Goal: Task Accomplishment & Management: Use online tool/utility

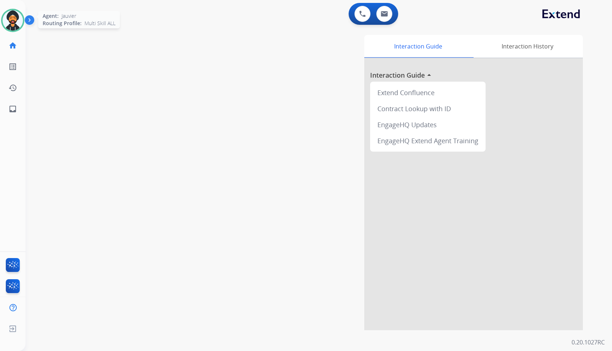
click at [14, 16] on img at bounding box center [13, 20] width 20 height 20
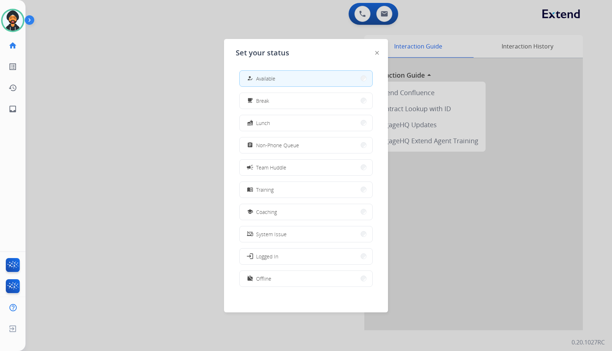
click at [280, 78] on button "how_to_reg Available" at bounding box center [306, 79] width 133 height 16
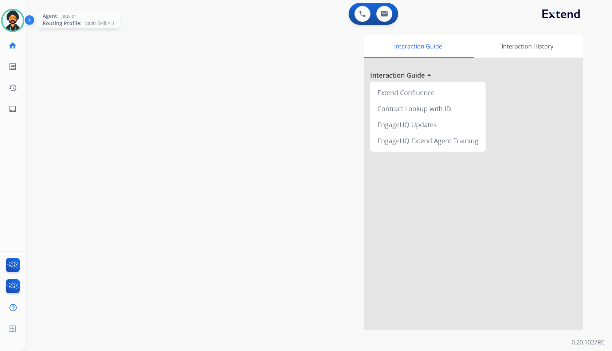
click at [18, 17] on img at bounding box center [13, 20] width 20 height 20
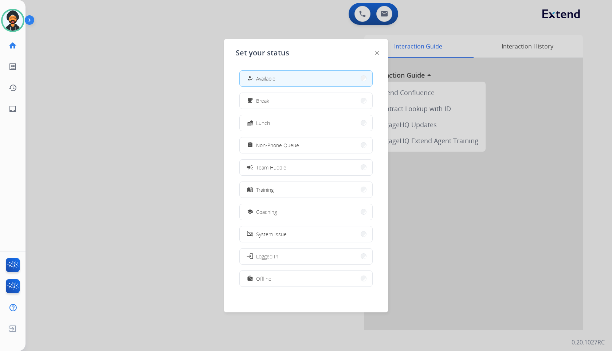
click at [305, 77] on button "how_to_reg Available" at bounding box center [306, 79] width 133 height 16
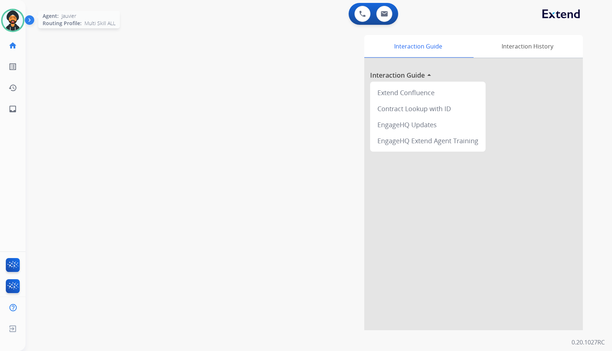
click at [9, 15] on img at bounding box center [13, 20] width 20 height 20
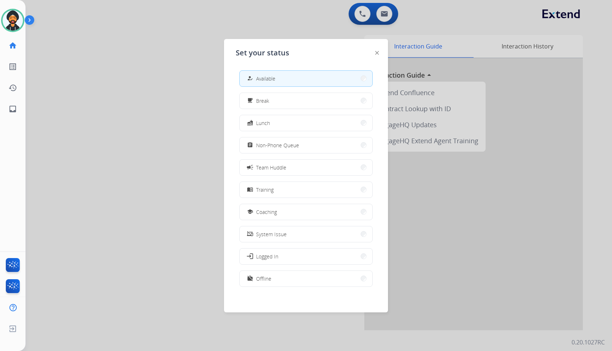
click at [79, 66] on div at bounding box center [306, 175] width 612 height 351
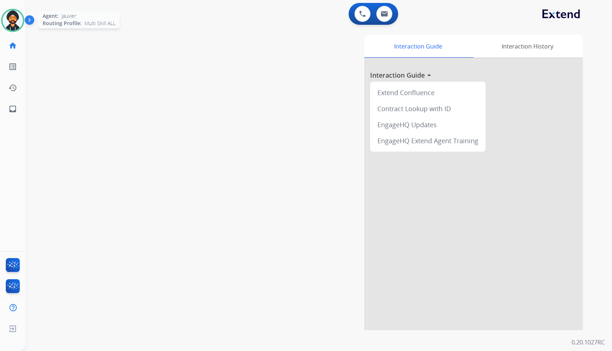
click at [18, 19] on img at bounding box center [13, 20] width 20 height 20
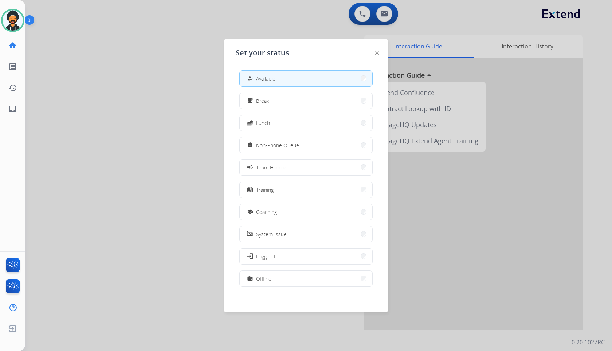
click at [175, 82] on div at bounding box center [306, 175] width 612 height 351
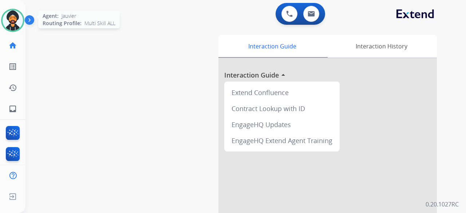
click at [20, 15] on img at bounding box center [13, 20] width 20 height 20
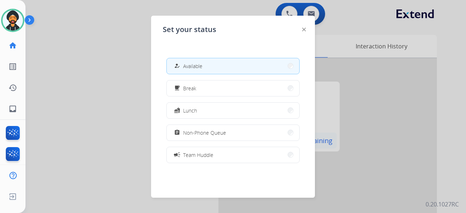
click at [238, 133] on button "assignment Non-Phone Queue" at bounding box center [233, 133] width 133 height 16
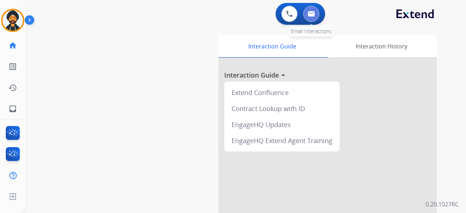
click at [316, 14] on button at bounding box center [312, 14] width 16 height 16
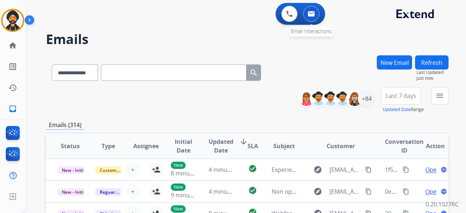
click at [314, 13] on img at bounding box center [311, 14] width 7 height 6
click at [295, 11] on button at bounding box center [290, 14] width 16 height 16
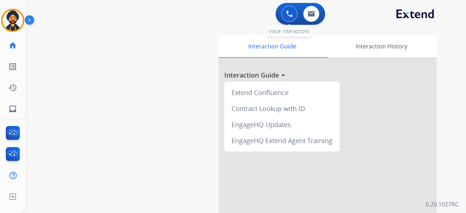
click at [285, 16] on button at bounding box center [290, 14] width 16 height 16
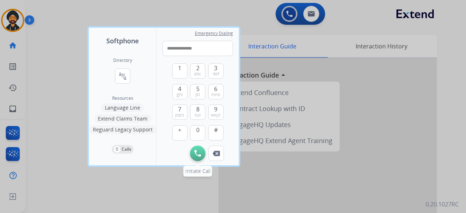
type input "**********"
click at [195, 155] on img at bounding box center [198, 153] width 7 height 7
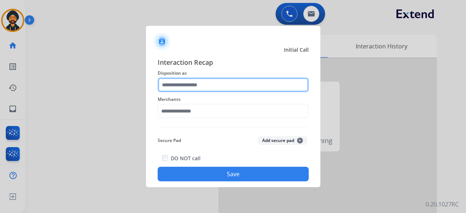
click at [170, 88] on input "text" at bounding box center [233, 85] width 151 height 15
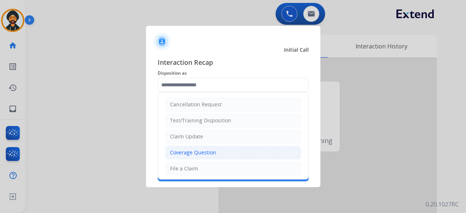
click at [193, 153] on div "Coverage Question" at bounding box center [193, 152] width 46 height 7
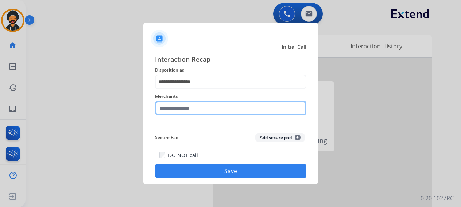
click at [229, 118] on div "Merchants" at bounding box center [230, 103] width 151 height 29
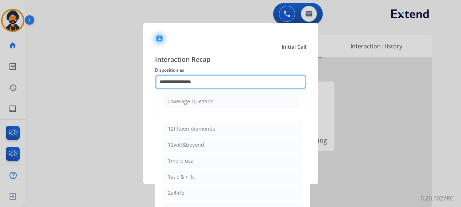
click at [196, 86] on input "**********" at bounding box center [230, 82] width 151 height 15
click at [196, 85] on input "**********" at bounding box center [230, 82] width 151 height 15
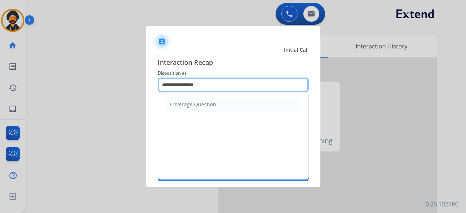
click at [179, 84] on input "**********" at bounding box center [233, 85] width 151 height 15
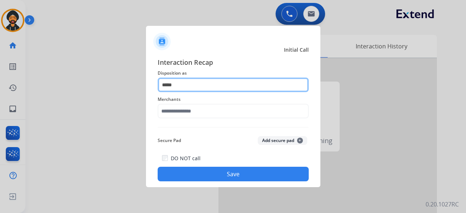
click at [189, 90] on input "*****" at bounding box center [233, 85] width 151 height 15
click at [188, 88] on input "*****" at bounding box center [233, 85] width 151 height 15
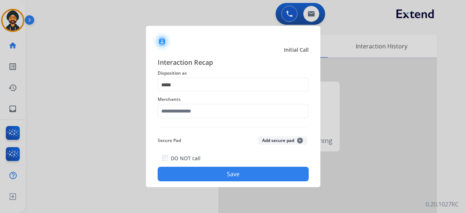
click at [186, 120] on div "Merchants" at bounding box center [233, 106] width 151 height 29
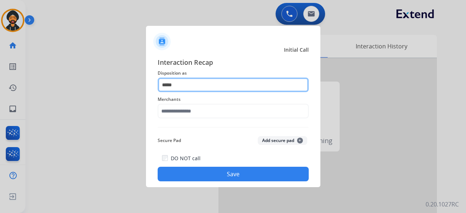
click at [181, 88] on input "*****" at bounding box center [233, 85] width 151 height 15
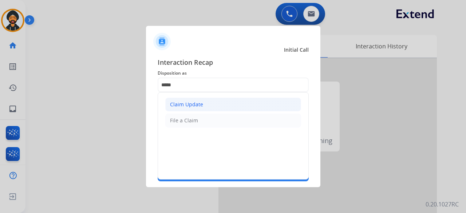
click at [182, 101] on div "Claim Update" at bounding box center [186, 104] width 33 height 7
type input "**********"
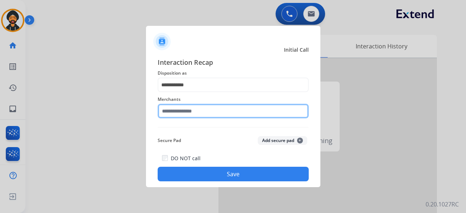
click at [181, 114] on input "text" at bounding box center [233, 111] width 151 height 15
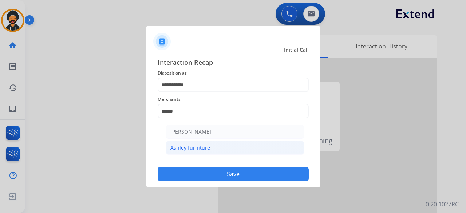
click at [216, 145] on li "Ashley furniture" at bounding box center [235, 148] width 139 height 14
type input "**********"
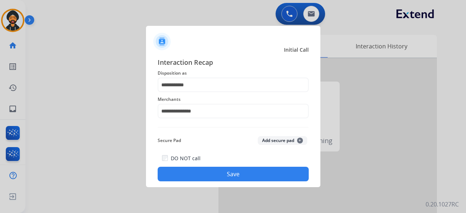
click at [221, 172] on button "Save" at bounding box center [233, 174] width 151 height 15
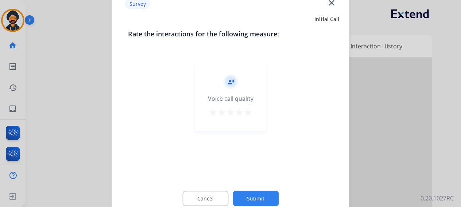
click at [256, 195] on button "Submit" at bounding box center [256, 198] width 46 height 15
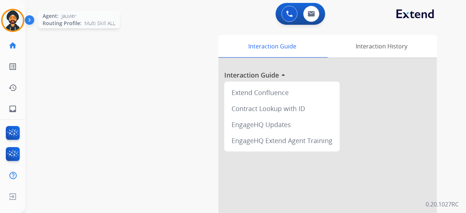
click at [9, 24] on img at bounding box center [13, 20] width 20 height 20
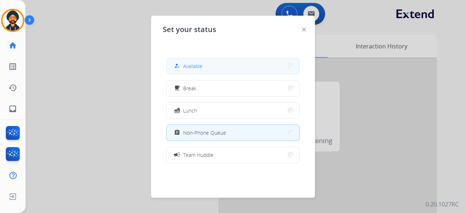
click at [198, 72] on button "how_to_reg Available" at bounding box center [233, 66] width 133 height 16
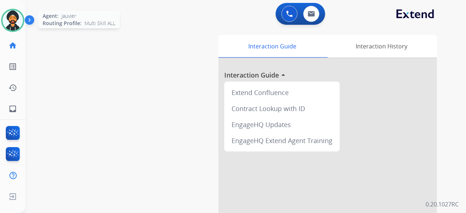
click at [15, 16] on img at bounding box center [13, 20] width 20 height 20
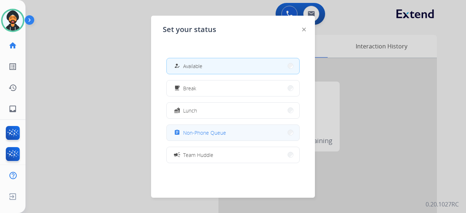
click at [186, 131] on span "Non-Phone Queue" at bounding box center [204, 133] width 43 height 8
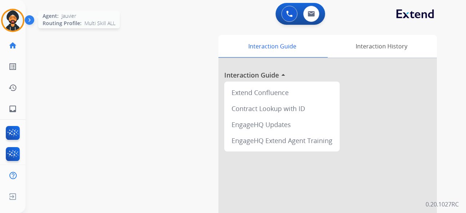
click at [18, 22] on img at bounding box center [13, 20] width 20 height 20
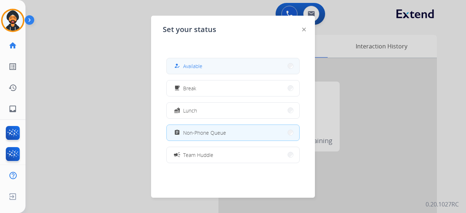
click at [189, 61] on button "how_to_reg Available" at bounding box center [233, 66] width 133 height 16
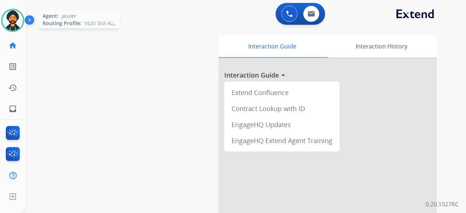
click at [15, 18] on img at bounding box center [13, 20] width 20 height 20
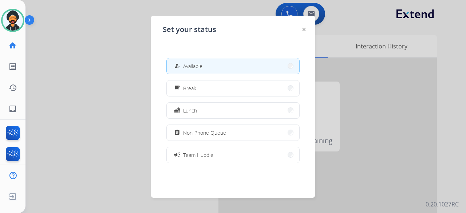
click at [301, 30] on div "Set your status how_to_reg Available free_breakfast Break fastfood Lunch assign…" at bounding box center [233, 107] width 164 height 182
click at [305, 28] on img at bounding box center [304, 30] width 4 height 4
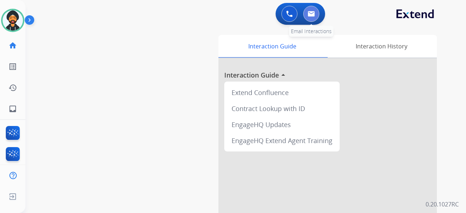
click at [314, 13] on img at bounding box center [311, 14] width 7 height 6
select select "**********"
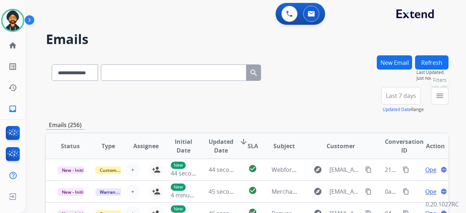
click at [444, 95] on mat-icon "menu" at bounding box center [440, 95] width 9 height 9
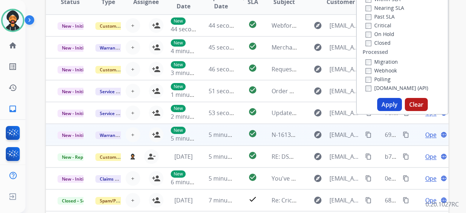
scroll to position [146, 0]
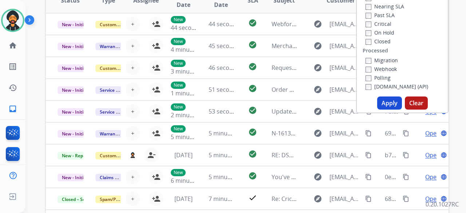
click at [388, 100] on button "Apply" at bounding box center [390, 103] width 25 height 13
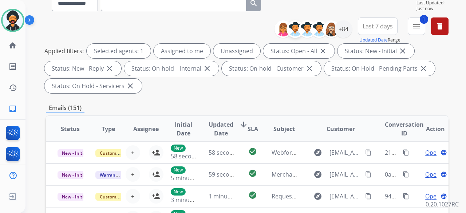
scroll to position [0, 0]
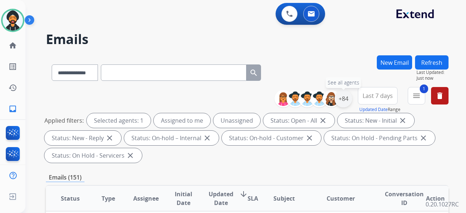
click at [341, 97] on div "+84" at bounding box center [343, 98] width 17 height 17
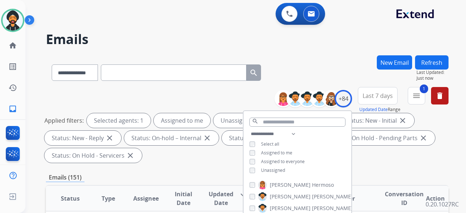
click at [255, 169] on div "Unassigned" at bounding box center [268, 171] width 36 height 6
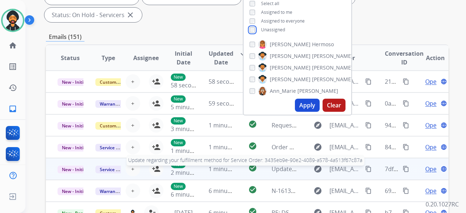
scroll to position [146, 0]
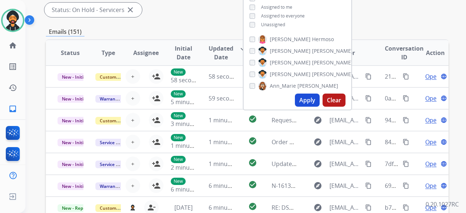
click at [304, 105] on button "Apply" at bounding box center [307, 100] width 25 height 13
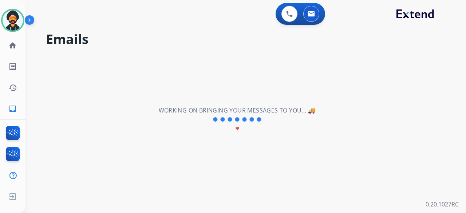
scroll to position [0, 0]
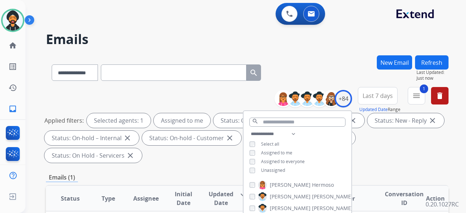
click at [140, 97] on div "**********" at bounding box center [247, 126] width 403 height 79
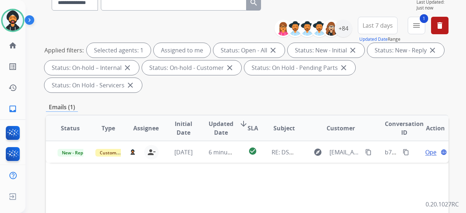
scroll to position [73, 0]
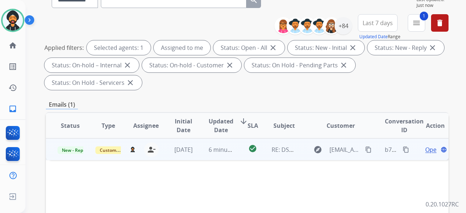
click at [426, 149] on span "Open" at bounding box center [433, 149] width 15 height 9
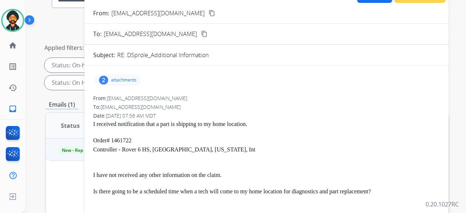
scroll to position [0, 0]
click at [125, 81] on p "attachments" at bounding box center [124, 81] width 26 height 6
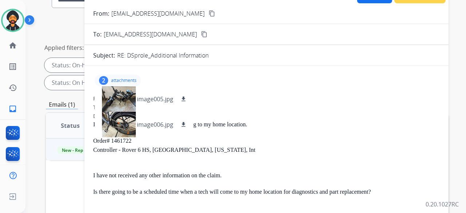
click at [263, 82] on div "2 attachments image005.jpg download image006.jpg download" at bounding box center [266, 80] width 347 height 17
click at [223, 31] on div "To: [EMAIL_ADDRESS][DOMAIN_NAME] content_copy" at bounding box center [267, 34] width 364 height 9
click at [209, 13] on mat-icon "content_copy" at bounding box center [212, 13] width 7 height 7
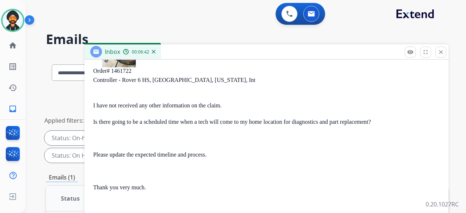
scroll to position [146, 0]
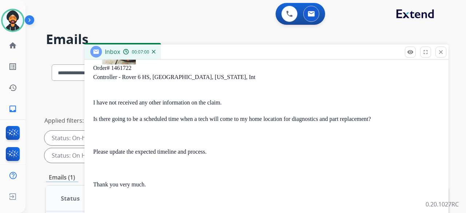
click at [136, 19] on div "0 Voice Interactions 0 Email Interactions" at bounding box center [241, 14] width 415 height 23
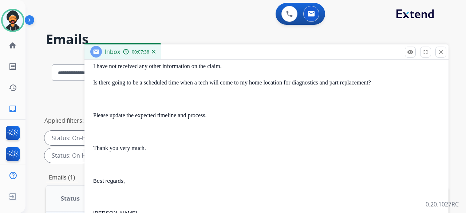
scroll to position [0, 0]
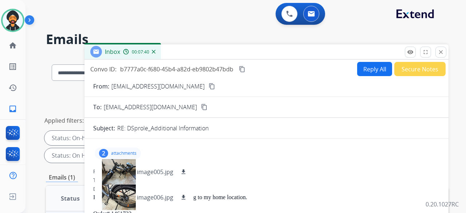
click at [278, 151] on div "2 attachments image005.jpg download image006.jpg download" at bounding box center [266, 153] width 347 height 17
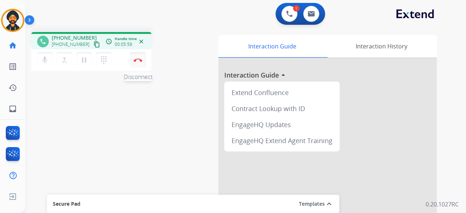
click at [138, 59] on img at bounding box center [138, 60] width 9 height 4
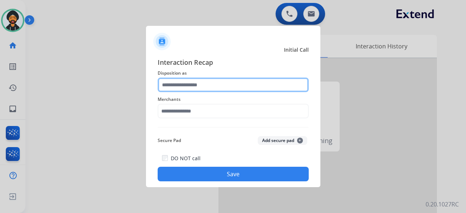
click at [197, 89] on input "text" at bounding box center [233, 85] width 151 height 15
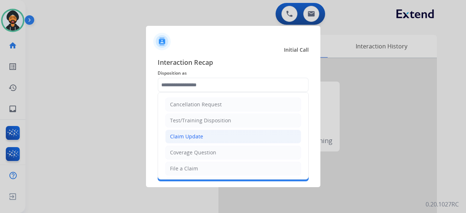
click at [195, 137] on div "Claim Update" at bounding box center [186, 136] width 33 height 7
type input "**********"
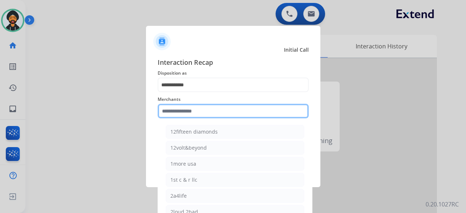
click at [184, 110] on input "text" at bounding box center [233, 111] width 151 height 15
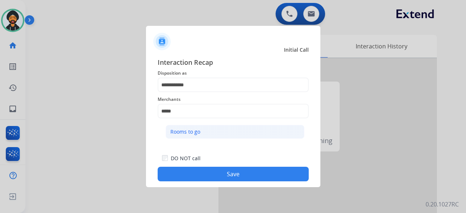
click at [181, 136] on li "Rooms to go" at bounding box center [235, 132] width 139 height 14
type input "**********"
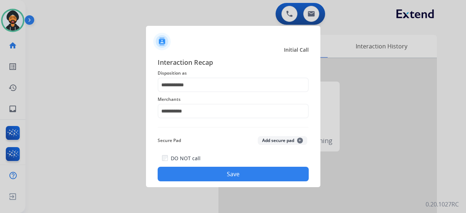
click at [204, 173] on button "Save" at bounding box center [233, 174] width 151 height 15
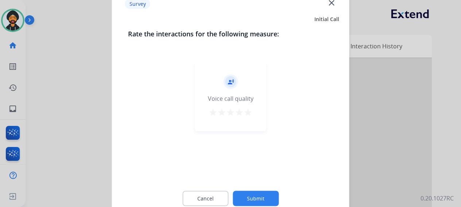
click at [263, 194] on button "Submit" at bounding box center [256, 198] width 46 height 15
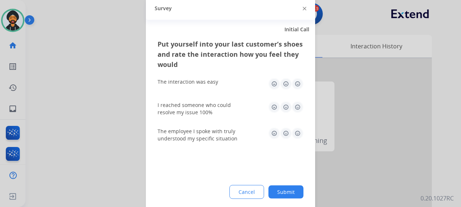
click at [284, 188] on button "Submit" at bounding box center [285, 191] width 35 height 13
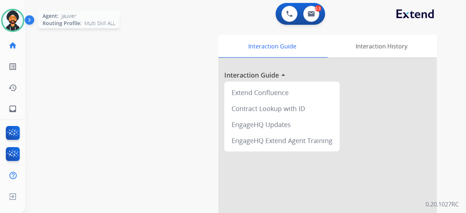
click at [16, 19] on img at bounding box center [13, 20] width 20 height 20
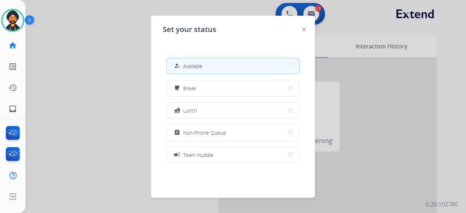
click at [199, 133] on span "Non-Phone Queue" at bounding box center [204, 133] width 43 height 8
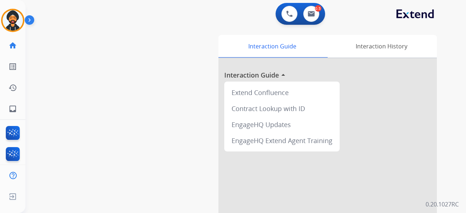
drag, startPoint x: 191, startPoint y: 131, endPoint x: 187, endPoint y: 134, distance: 4.7
drag, startPoint x: 187, startPoint y: 134, endPoint x: 16, endPoint y: 19, distance: 206.5
click at [16, 19] on img at bounding box center [13, 20] width 20 height 20
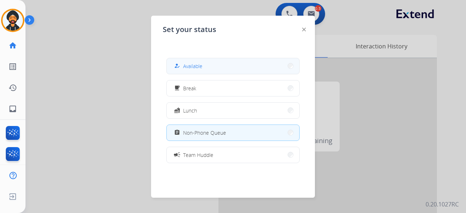
click at [216, 67] on button "how_to_reg Available" at bounding box center [233, 66] width 133 height 16
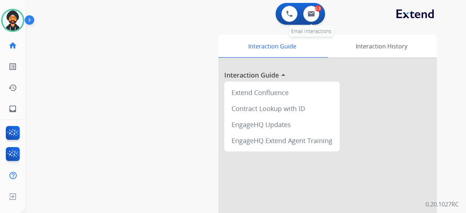
click at [316, 7] on div "0.5" at bounding box center [318, 8] width 7 height 7
click at [316, 11] on div "0.5" at bounding box center [318, 8] width 7 height 7
click at [313, 16] on img at bounding box center [311, 14] width 7 height 6
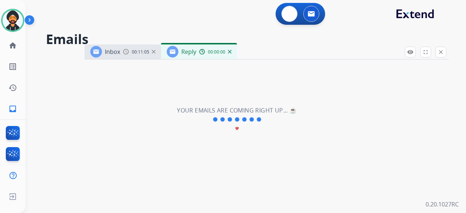
select select "**********"
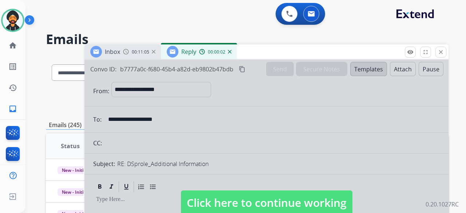
click at [265, 42] on h2 "Emails" at bounding box center [247, 39] width 403 height 15
click at [230, 52] on img at bounding box center [230, 52] width 4 height 4
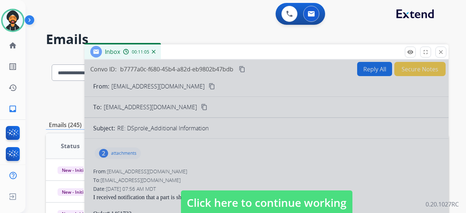
click at [208, 29] on div "**********" at bounding box center [237, 132] width 423 height 213
click at [261, 200] on span "Click here to continue working" at bounding box center [267, 203] width 172 height 25
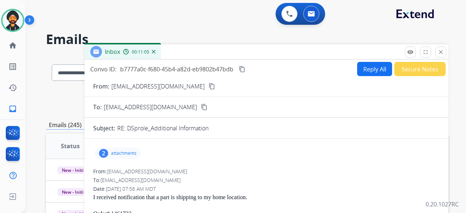
click at [466, 213] on html "**********" at bounding box center [233, 106] width 466 height 213
click at [352, 84] on div "From: [EMAIL_ADDRESS][DOMAIN_NAME] content_copy" at bounding box center [267, 86] width 364 height 9
click at [359, 70] on button "Reply All" at bounding box center [375, 69] width 35 height 14
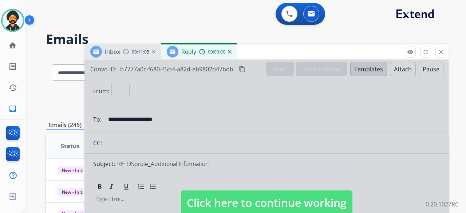
select select "**********"
click at [224, 205] on span "Click here to continue working" at bounding box center [267, 203] width 172 height 25
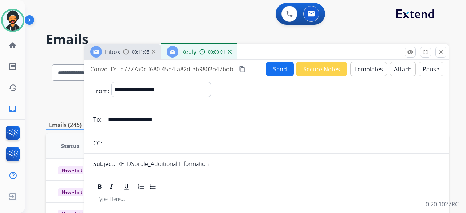
select select
click at [354, 67] on button "Templates" at bounding box center [369, 69] width 37 height 14
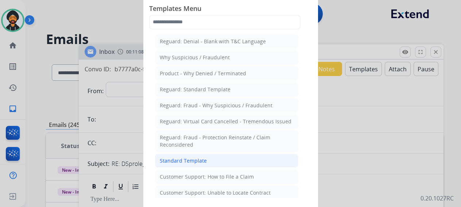
click at [207, 156] on li "Standard Template" at bounding box center [226, 161] width 143 height 14
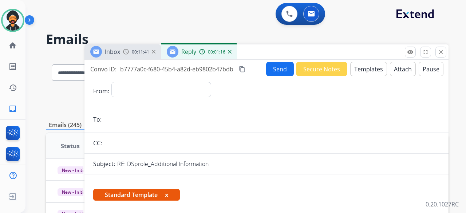
click at [232, 54] on div "Reply 00:01:16" at bounding box center [199, 51] width 76 height 15
click at [228, 51] on img at bounding box center [230, 52] width 4 height 4
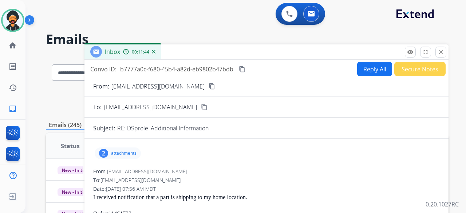
click at [155, 51] on img at bounding box center [154, 52] width 4 height 4
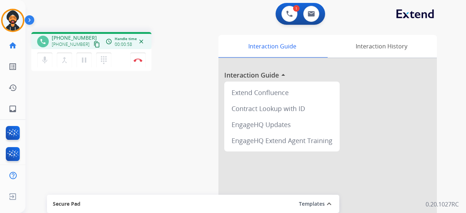
click at [94, 47] on mat-icon "content_copy" at bounding box center [97, 44] width 7 height 7
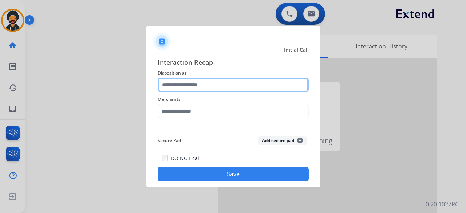
click at [195, 89] on input "text" at bounding box center [233, 85] width 151 height 15
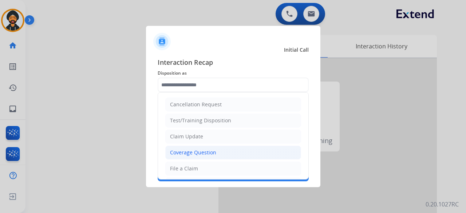
drag, startPoint x: 185, startPoint y: 155, endPoint x: 187, endPoint y: 146, distance: 8.9
click at [185, 154] on div "Coverage Question" at bounding box center [193, 152] width 46 height 7
type input "**********"
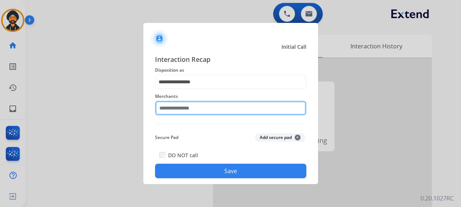
click at [181, 113] on input "text" at bounding box center [230, 108] width 151 height 15
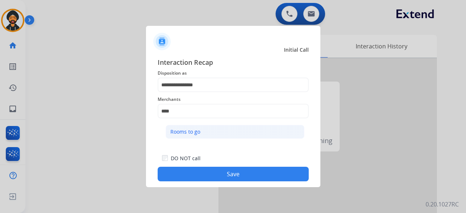
click at [203, 132] on li "Rooms to go" at bounding box center [235, 132] width 139 height 14
type input "**********"
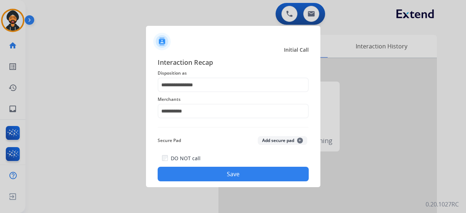
click at [234, 178] on button "Save" at bounding box center [233, 174] width 151 height 15
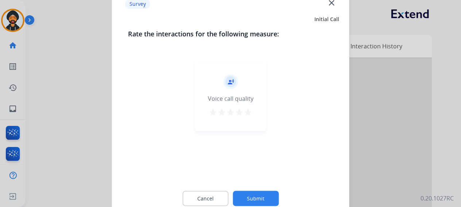
click at [256, 199] on button "Submit" at bounding box center [256, 198] width 46 height 15
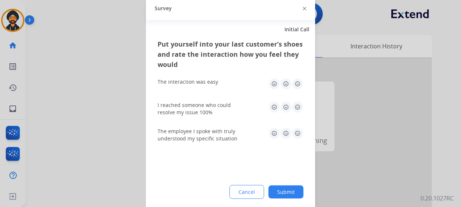
click at [287, 194] on button "Submit" at bounding box center [285, 191] width 35 height 13
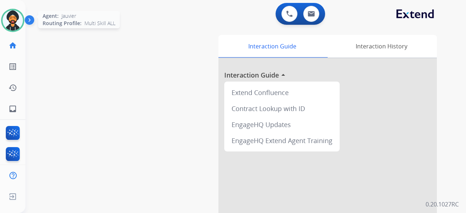
click at [11, 22] on img at bounding box center [13, 20] width 20 height 20
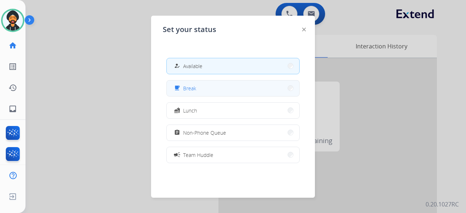
click at [203, 88] on button "free_breakfast Break" at bounding box center [233, 89] width 133 height 16
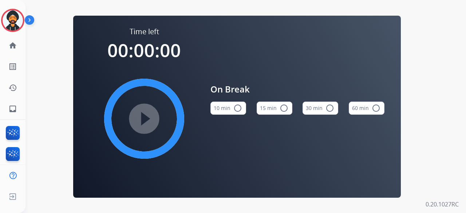
click at [271, 105] on button "15 min radio_button_unchecked" at bounding box center [275, 108] width 36 height 13
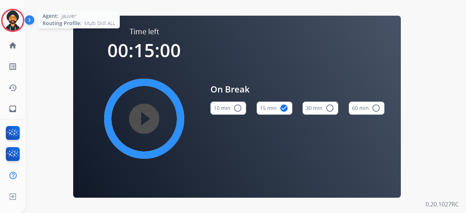
click at [19, 13] on img at bounding box center [13, 20] width 20 height 20
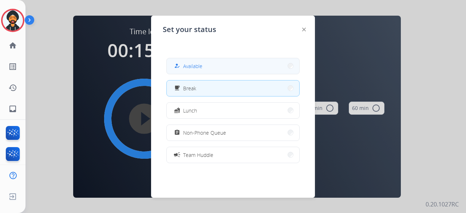
click at [187, 59] on button "how_to_reg Available" at bounding box center [233, 66] width 133 height 16
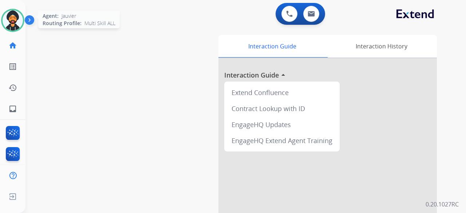
click at [5, 18] on img at bounding box center [13, 20] width 20 height 20
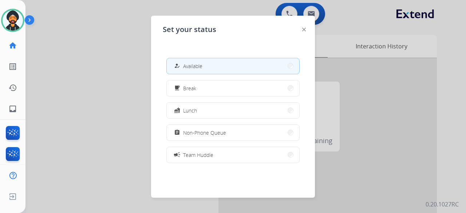
click at [79, 60] on div at bounding box center [233, 106] width 466 height 213
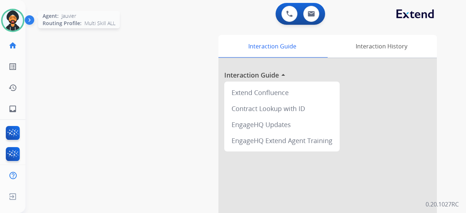
click at [8, 18] on img at bounding box center [13, 20] width 20 height 20
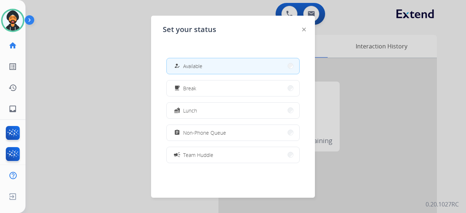
click at [92, 61] on div at bounding box center [233, 106] width 466 height 213
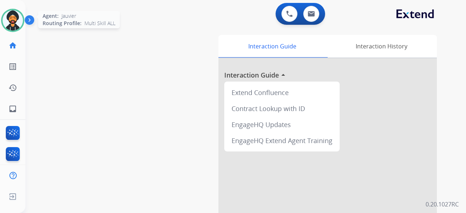
click at [14, 16] on img at bounding box center [13, 20] width 20 height 20
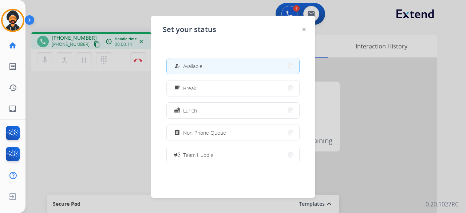
click at [75, 105] on div at bounding box center [233, 106] width 466 height 213
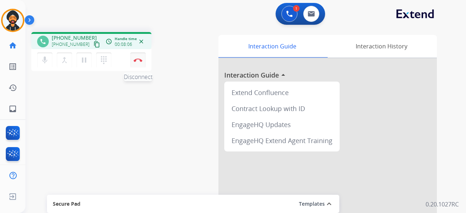
click at [137, 60] on img at bounding box center [138, 60] width 9 height 4
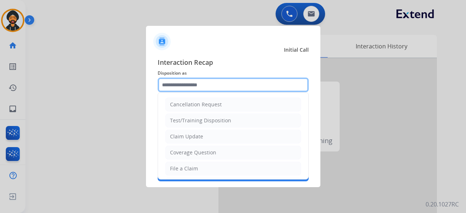
click at [258, 91] on input "text" at bounding box center [233, 85] width 151 height 15
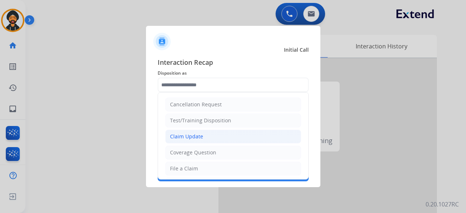
click at [207, 133] on li "Claim Update" at bounding box center [233, 137] width 136 height 14
type input "**********"
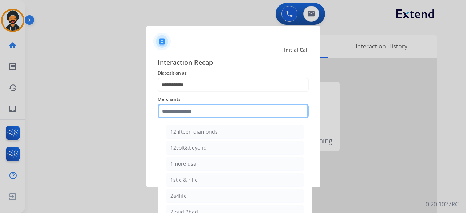
click at [196, 112] on input "text" at bounding box center [233, 111] width 151 height 15
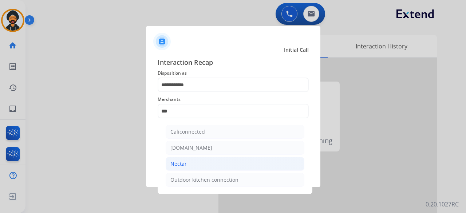
click at [187, 164] on li "Nectar" at bounding box center [235, 164] width 139 height 14
type input "******"
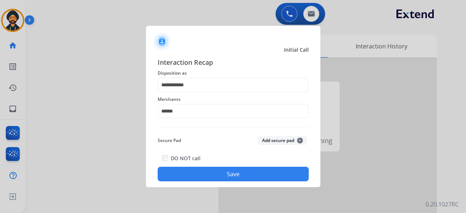
click at [182, 170] on button "Save" at bounding box center [233, 174] width 151 height 15
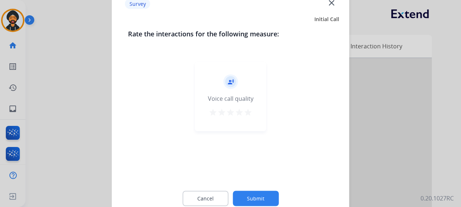
click at [247, 198] on button "Submit" at bounding box center [256, 198] width 46 height 15
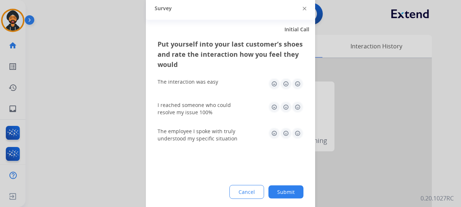
click at [292, 192] on button "Submit" at bounding box center [285, 191] width 35 height 13
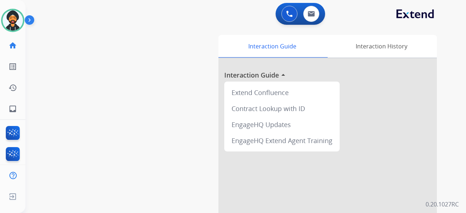
click at [125, 83] on div "swap_horiz Break voice bridge close_fullscreen Connect 3-Way Call merge_type Se…" at bounding box center [237, 178] width 423 height 304
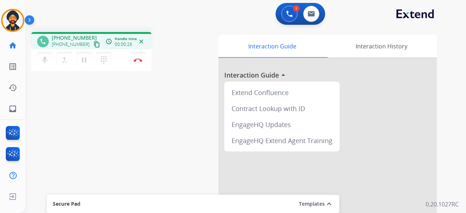
click at [94, 47] on mat-icon "content_copy" at bounding box center [97, 44] width 7 height 7
click at [94, 46] on mat-icon "content_copy" at bounding box center [97, 44] width 7 height 7
click at [142, 64] on button "Disconnect" at bounding box center [137, 59] width 15 height 15
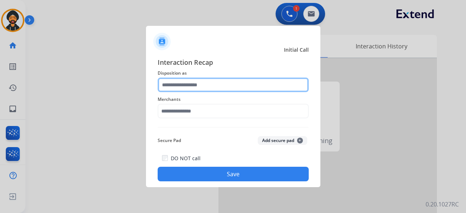
click at [181, 86] on input "text" at bounding box center [233, 85] width 151 height 15
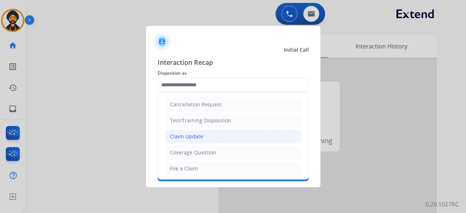
click at [188, 134] on div "Claim Update" at bounding box center [186, 136] width 33 height 7
type input "**********"
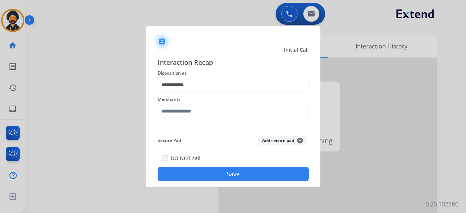
click at [172, 103] on span "Merchants" at bounding box center [233, 99] width 151 height 9
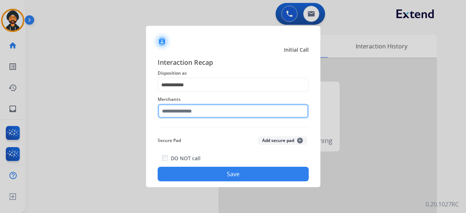
click at [188, 109] on input "text" at bounding box center [233, 111] width 151 height 15
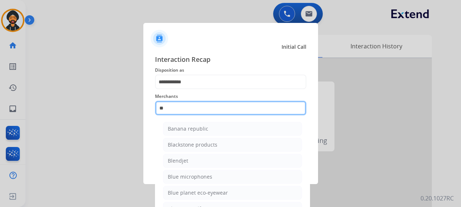
type input "*"
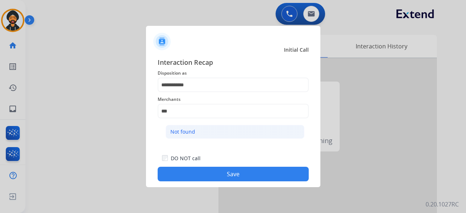
click at [187, 131] on div "Not found" at bounding box center [183, 131] width 25 height 7
type input "*********"
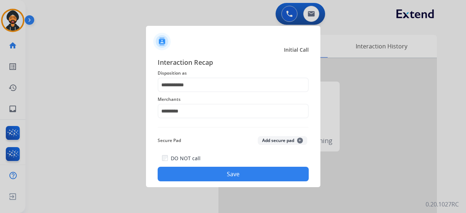
click at [229, 188] on div at bounding box center [233, 106] width 466 height 213
click at [227, 179] on button "Save" at bounding box center [233, 174] width 151 height 15
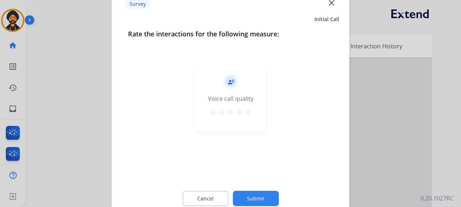
click at [254, 191] on div "Cancel Submit" at bounding box center [230, 198] width 205 height 33
click at [257, 198] on button "Submit" at bounding box center [256, 198] width 46 height 15
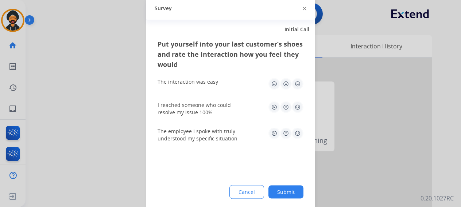
click at [285, 177] on div "Put yourself into your last customer’s shoes and rate the interaction how you f…" at bounding box center [230, 125] width 169 height 172
click at [287, 186] on button "Submit" at bounding box center [285, 191] width 35 height 13
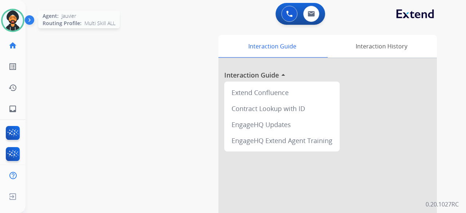
click at [14, 11] on img at bounding box center [13, 20] width 20 height 20
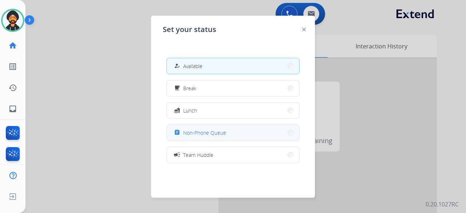
click at [227, 130] on button "assignment Non-Phone Queue" at bounding box center [233, 133] width 133 height 16
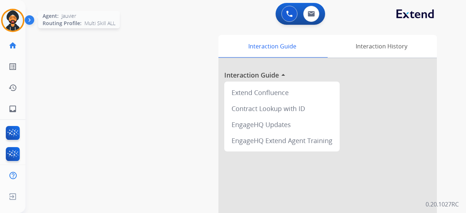
click at [11, 15] on img at bounding box center [13, 20] width 20 height 20
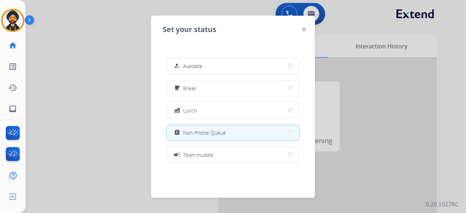
click at [248, 132] on button "assignment Non-Phone Queue" at bounding box center [233, 133] width 133 height 16
